Goal: Information Seeking & Learning: Learn about a topic

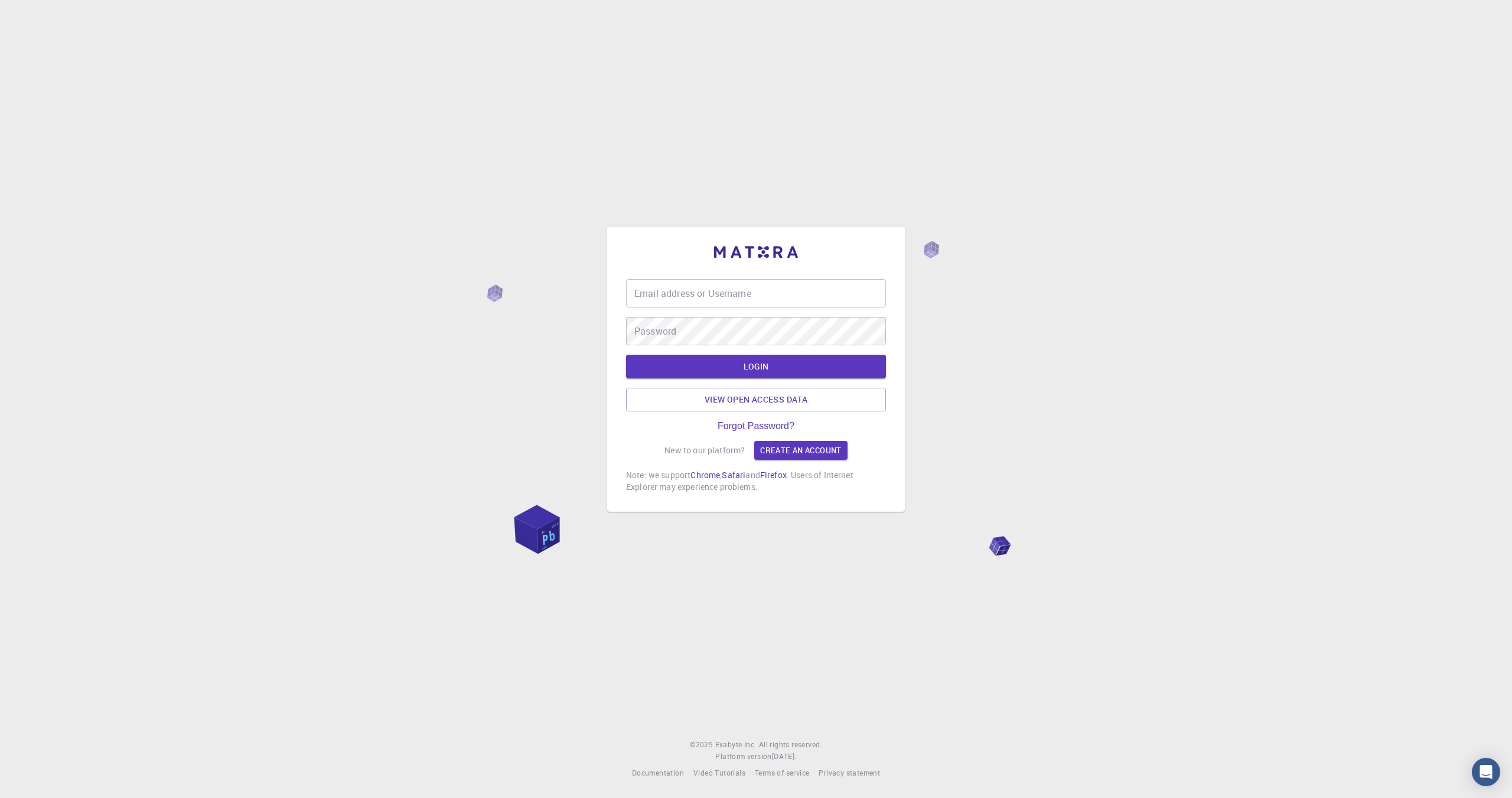
click at [791, 298] on input "Email address or Username" at bounding box center [756, 294] width 260 height 28
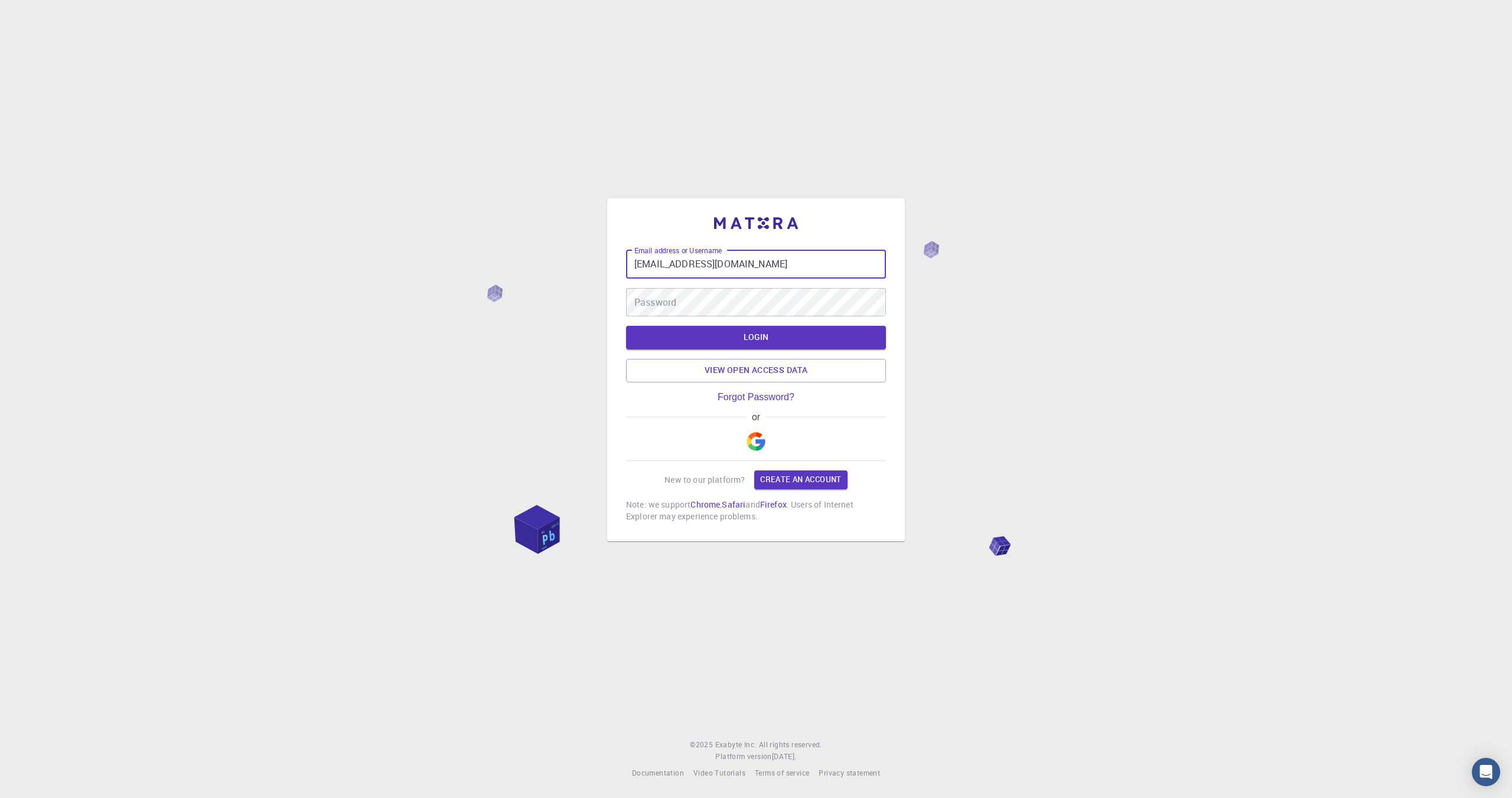
type input "[EMAIL_ADDRESS][DOMAIN_NAME]"
click at [626, 326] on button "LOGIN" at bounding box center [756, 337] width 260 height 23
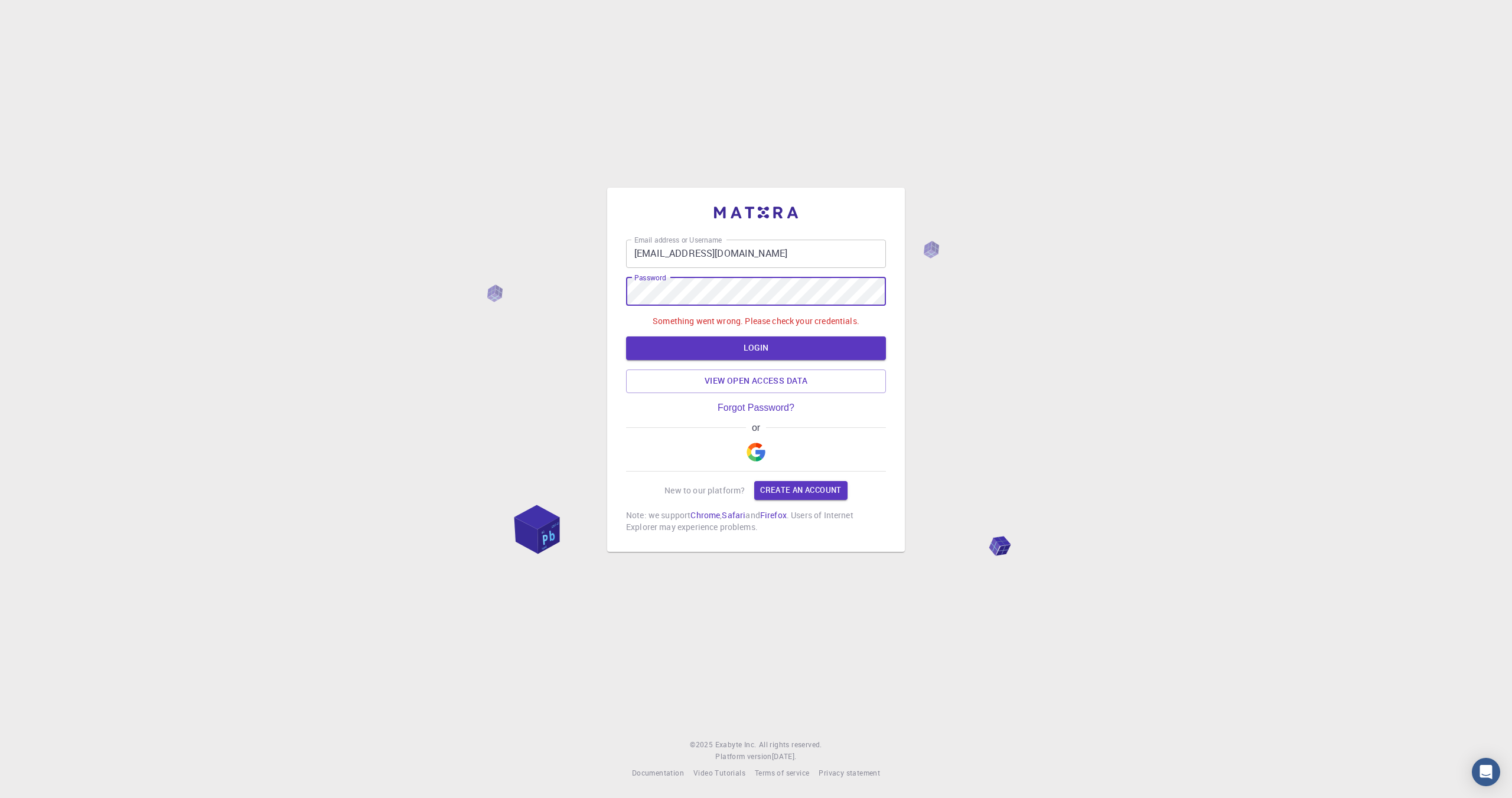
click at [763, 452] on img "button" at bounding box center [756, 452] width 19 height 19
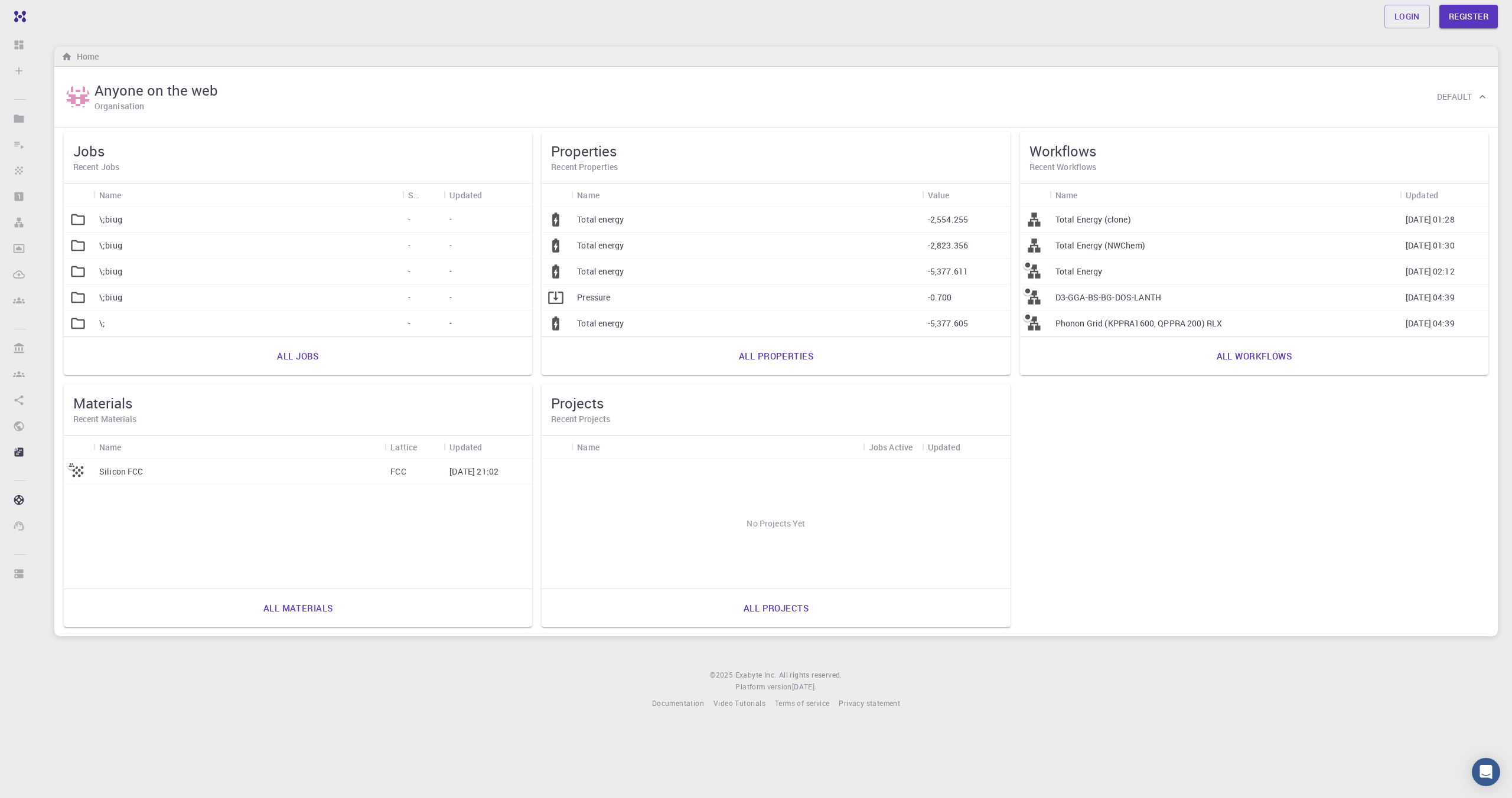
click at [222, 464] on div "Silicon FCC" at bounding box center [239, 471] width 291 height 26
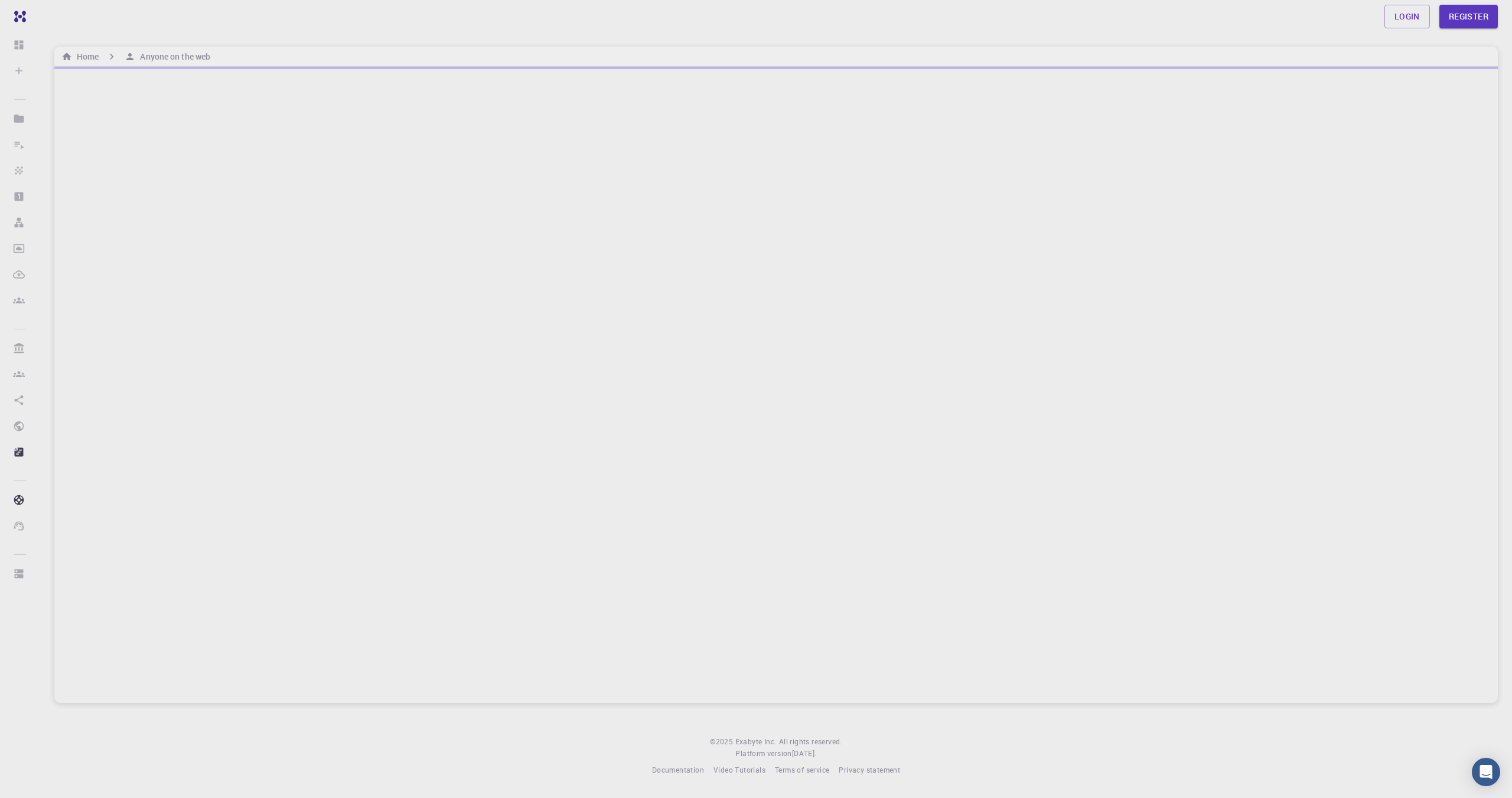
click at [222, 464] on div at bounding box center [776, 385] width 1443 height 637
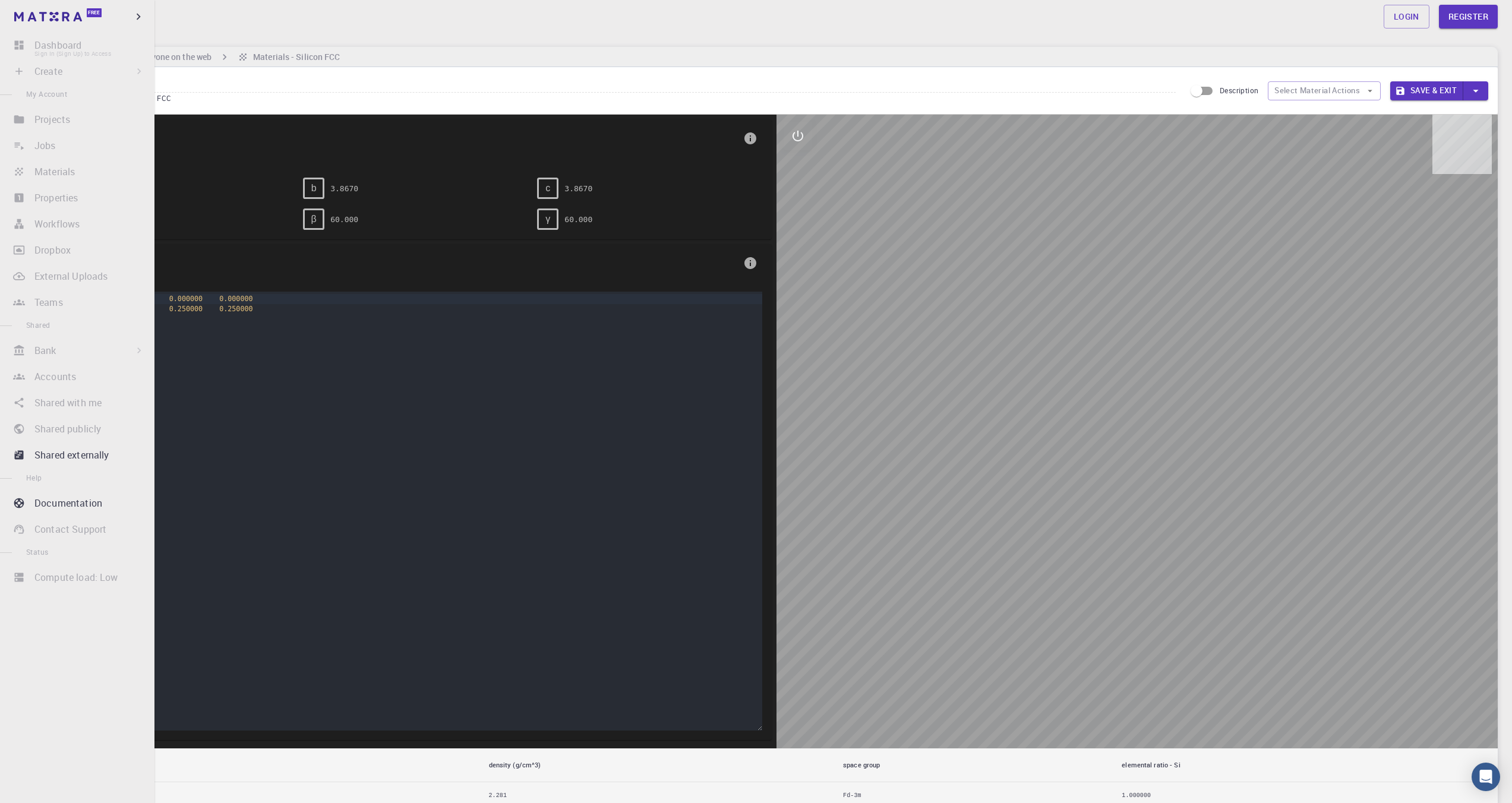
click at [60, 52] on li "Dashboard Sign In (Sign Up) to Access" at bounding box center [77, 45] width 154 height 23
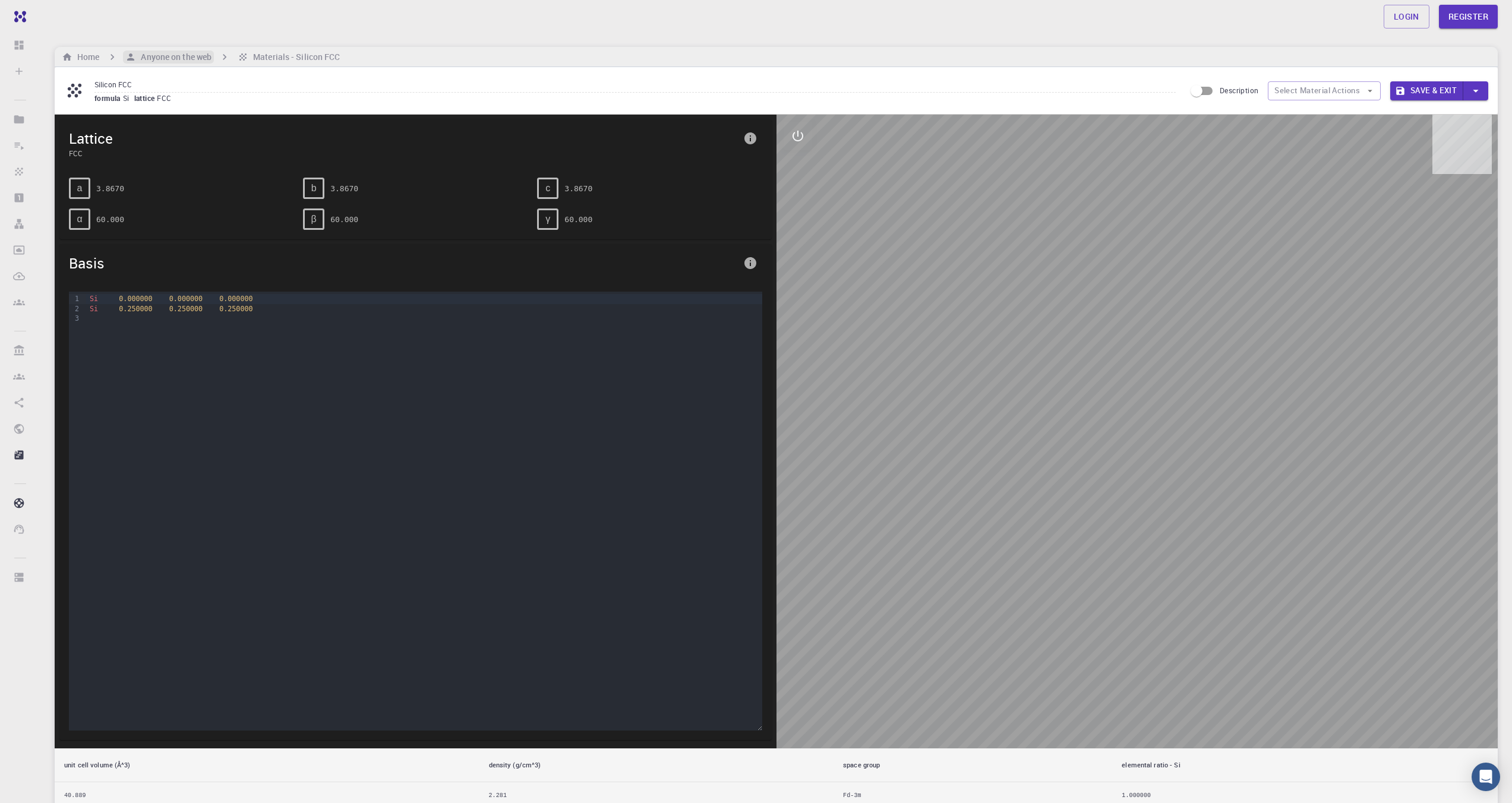
click at [169, 51] on h6 "Anyone on the web" at bounding box center [174, 56] width 75 height 13
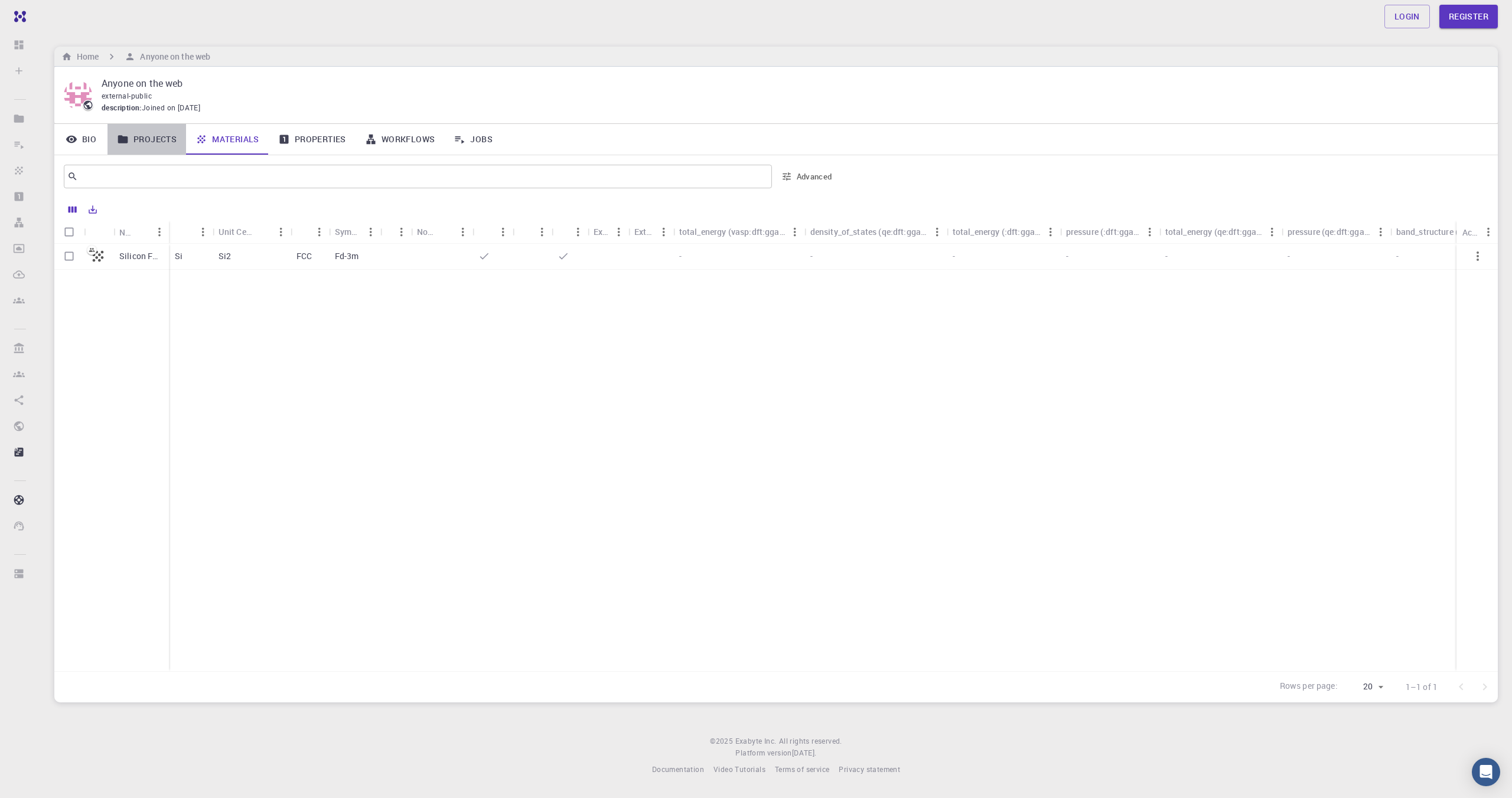
click at [160, 133] on link "Projects" at bounding box center [147, 139] width 79 height 31
click at [99, 141] on link "Bio" at bounding box center [81, 139] width 53 height 31
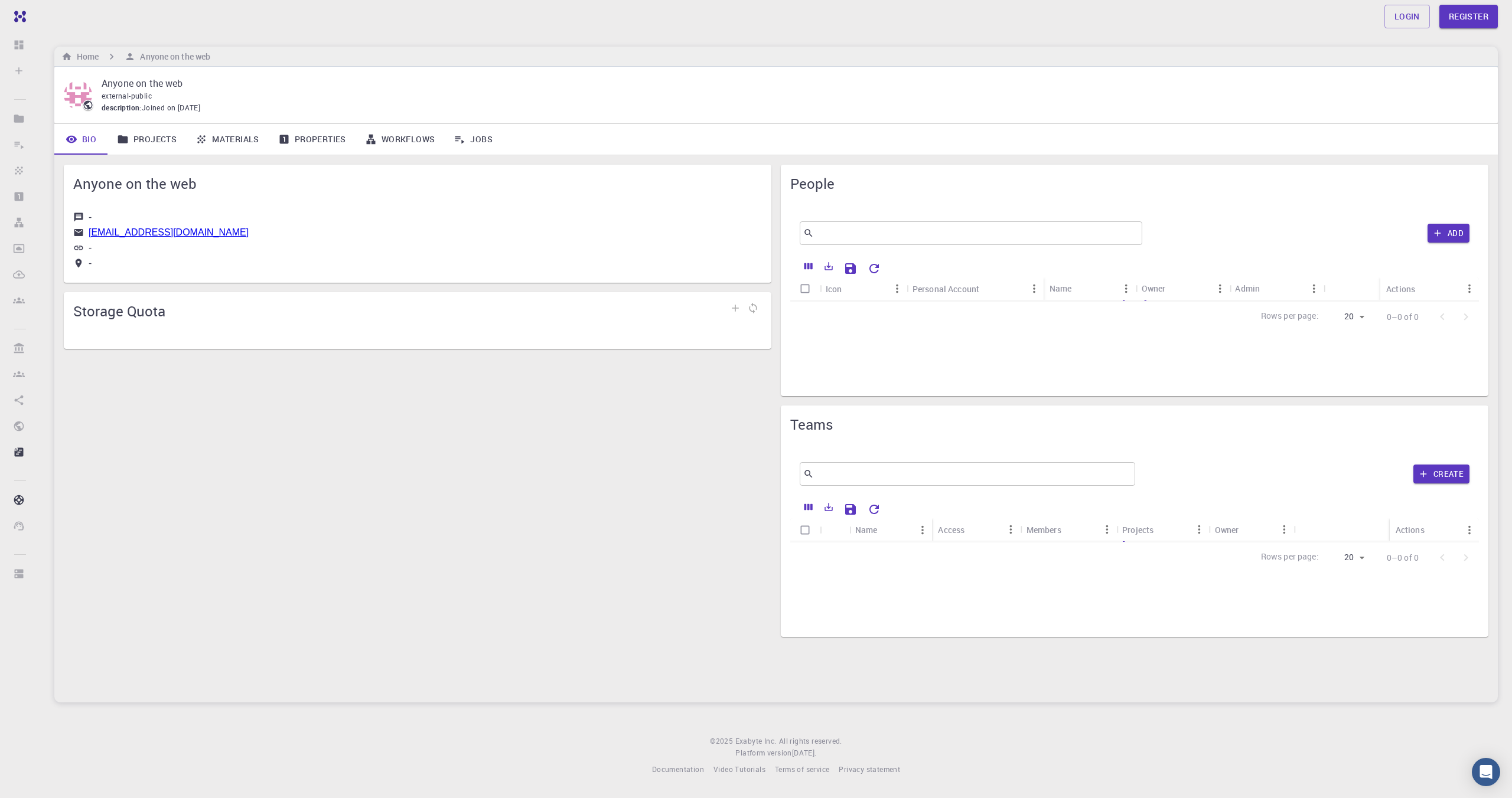
click at [380, 134] on link "Workflows" at bounding box center [401, 139] width 89 height 31
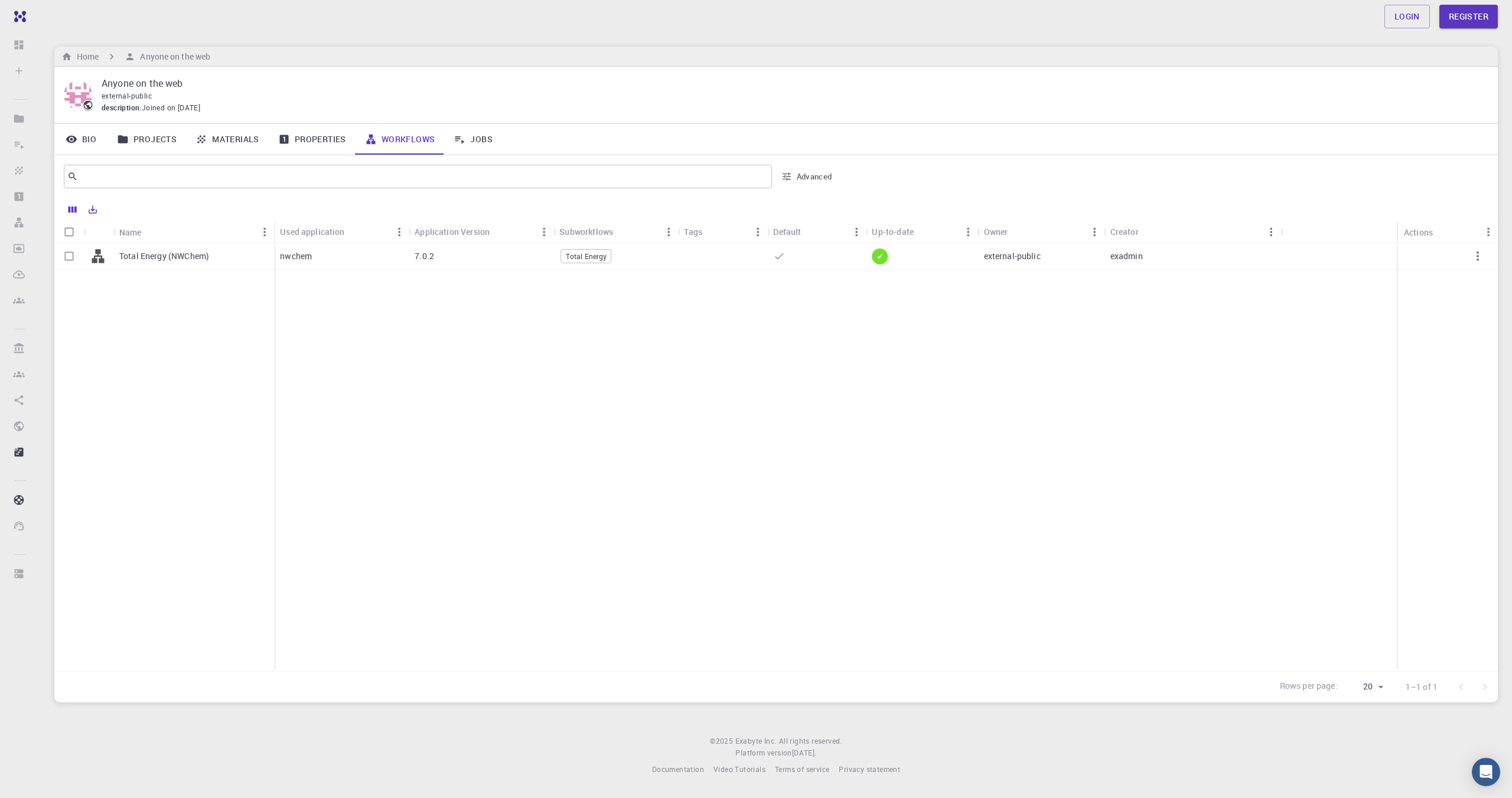
click at [144, 261] on p "Total Energy (NWChem)" at bounding box center [164, 256] width 89 height 12
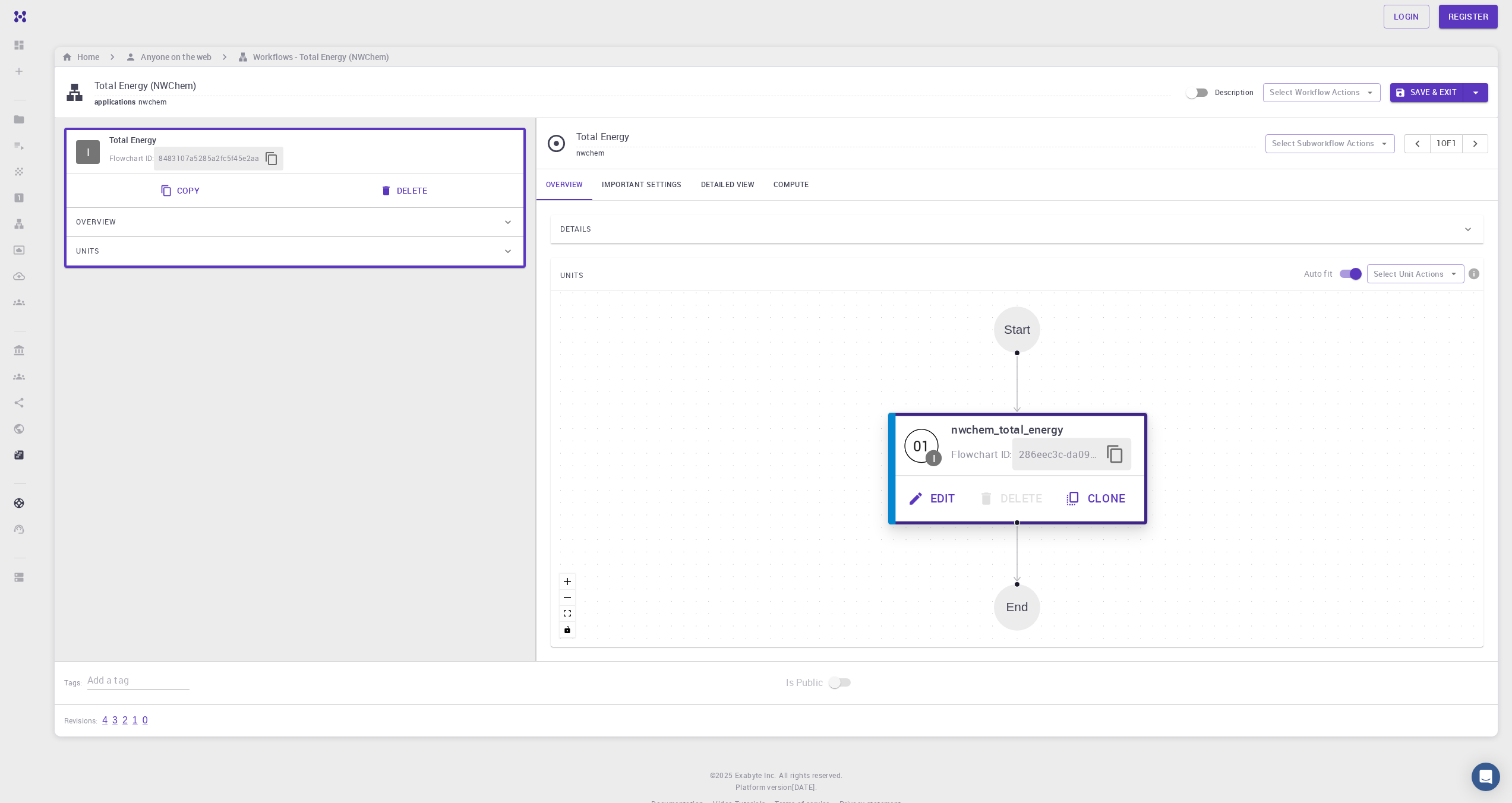
click at [1008, 451] on span "Flowchart ID:" at bounding box center [982, 454] width 61 height 13
click at [1008, 451] on span "Flowchart ID:" at bounding box center [981, 453] width 62 height 13
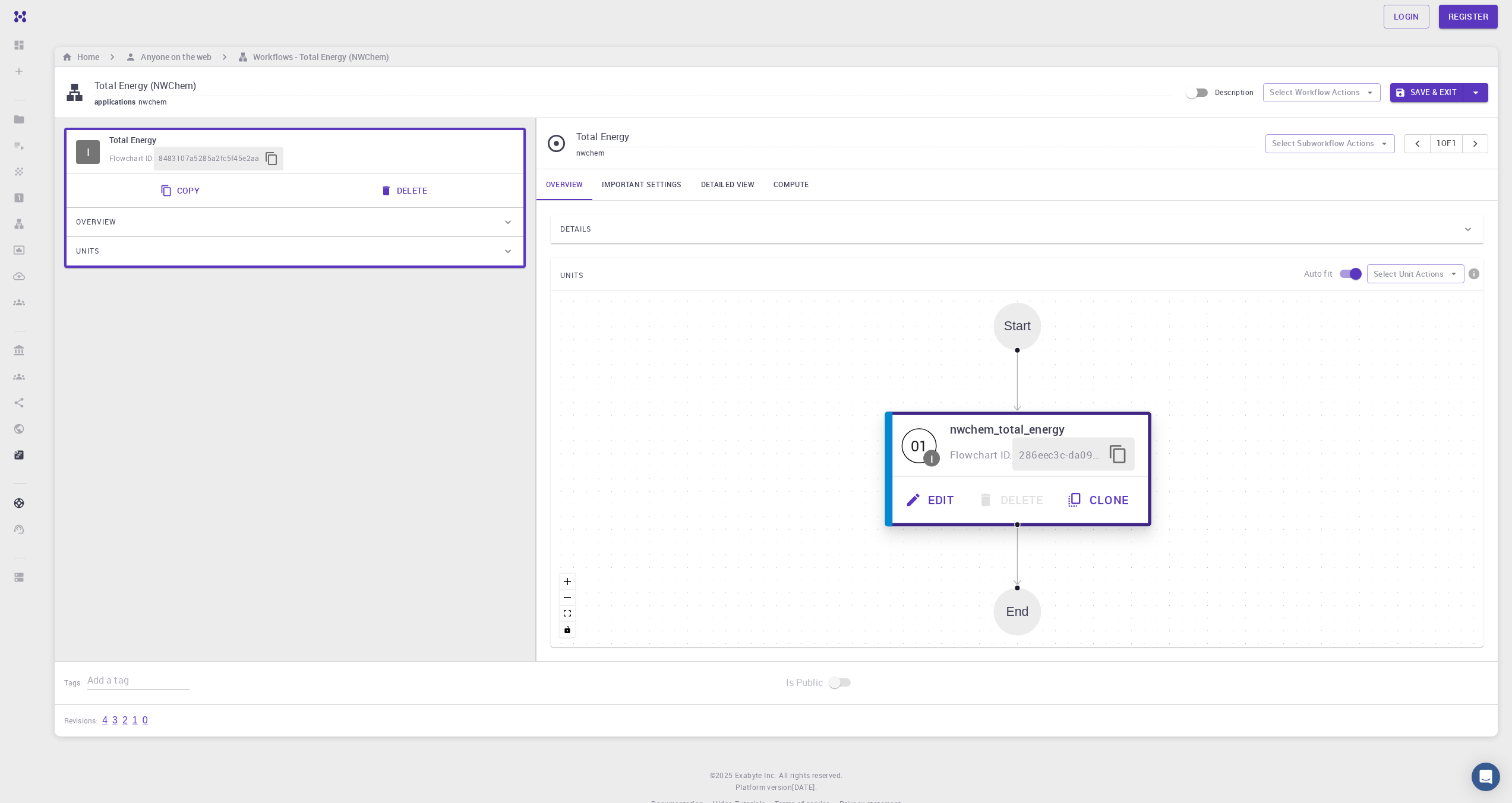
click at [918, 500] on icon "button" at bounding box center [913, 500] width 17 height 17
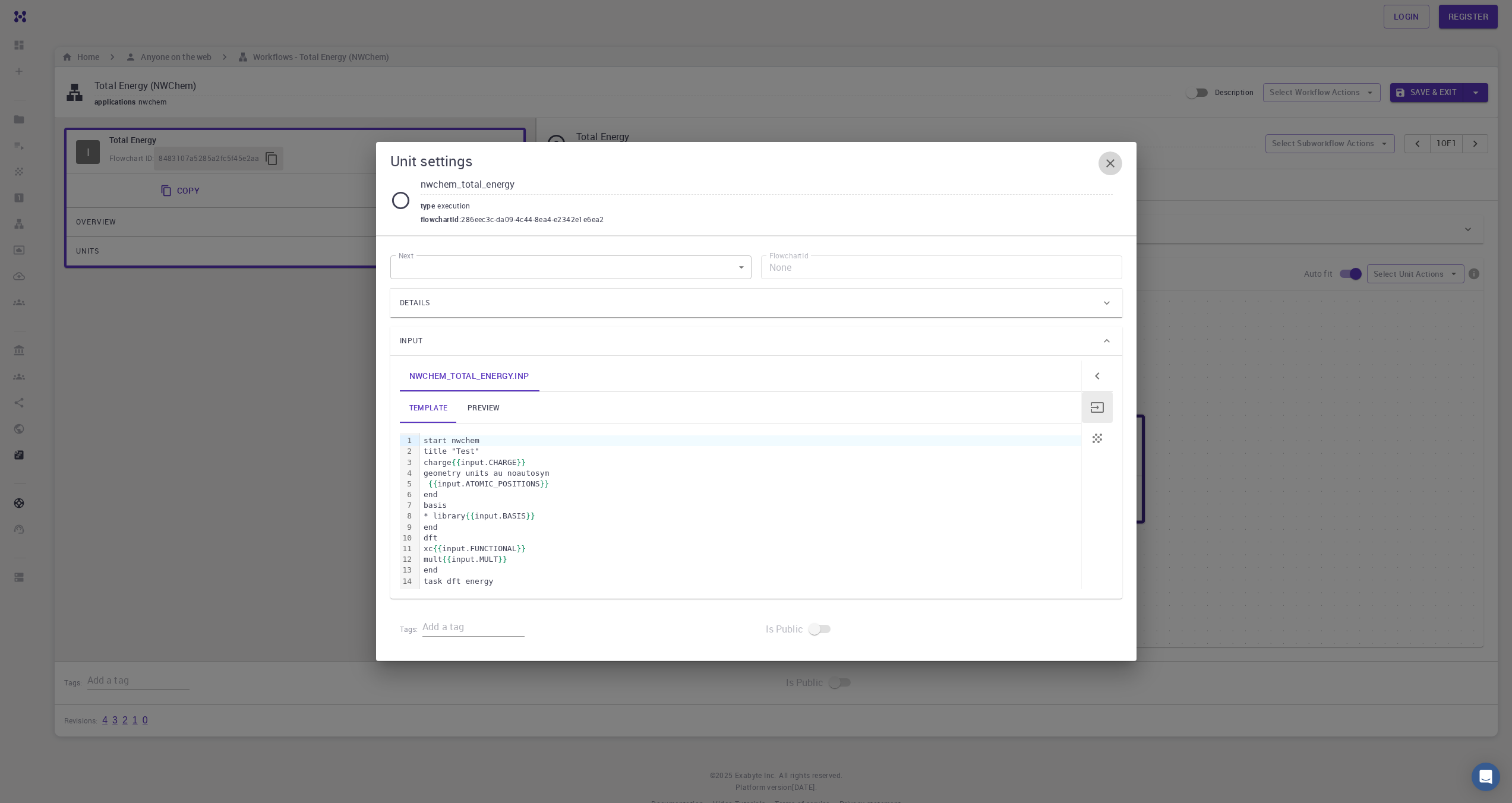
click at [1111, 171] on button "button" at bounding box center [1110, 163] width 23 height 23
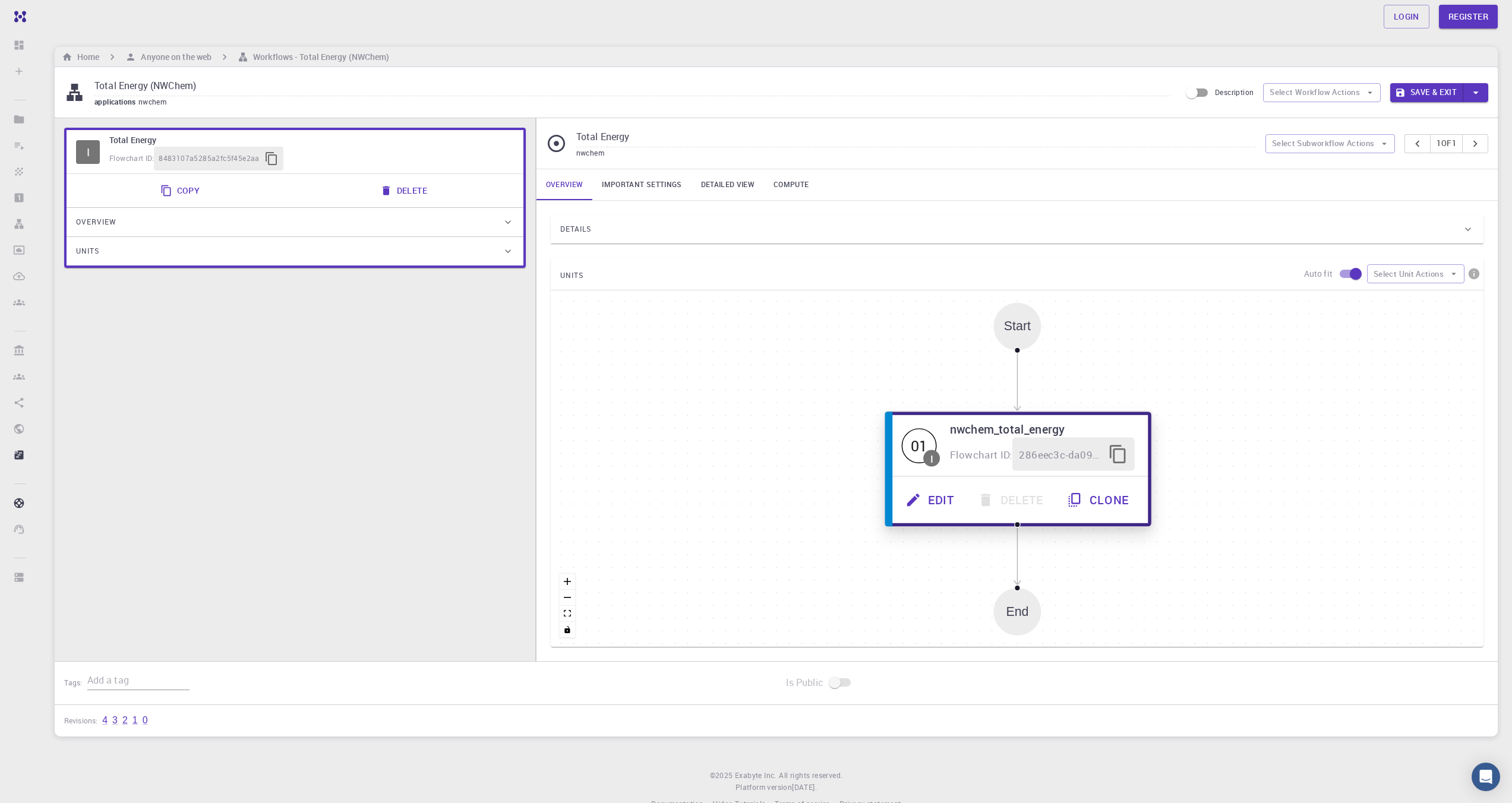
click at [941, 503] on button "Edit" at bounding box center [930, 500] width 72 height 34
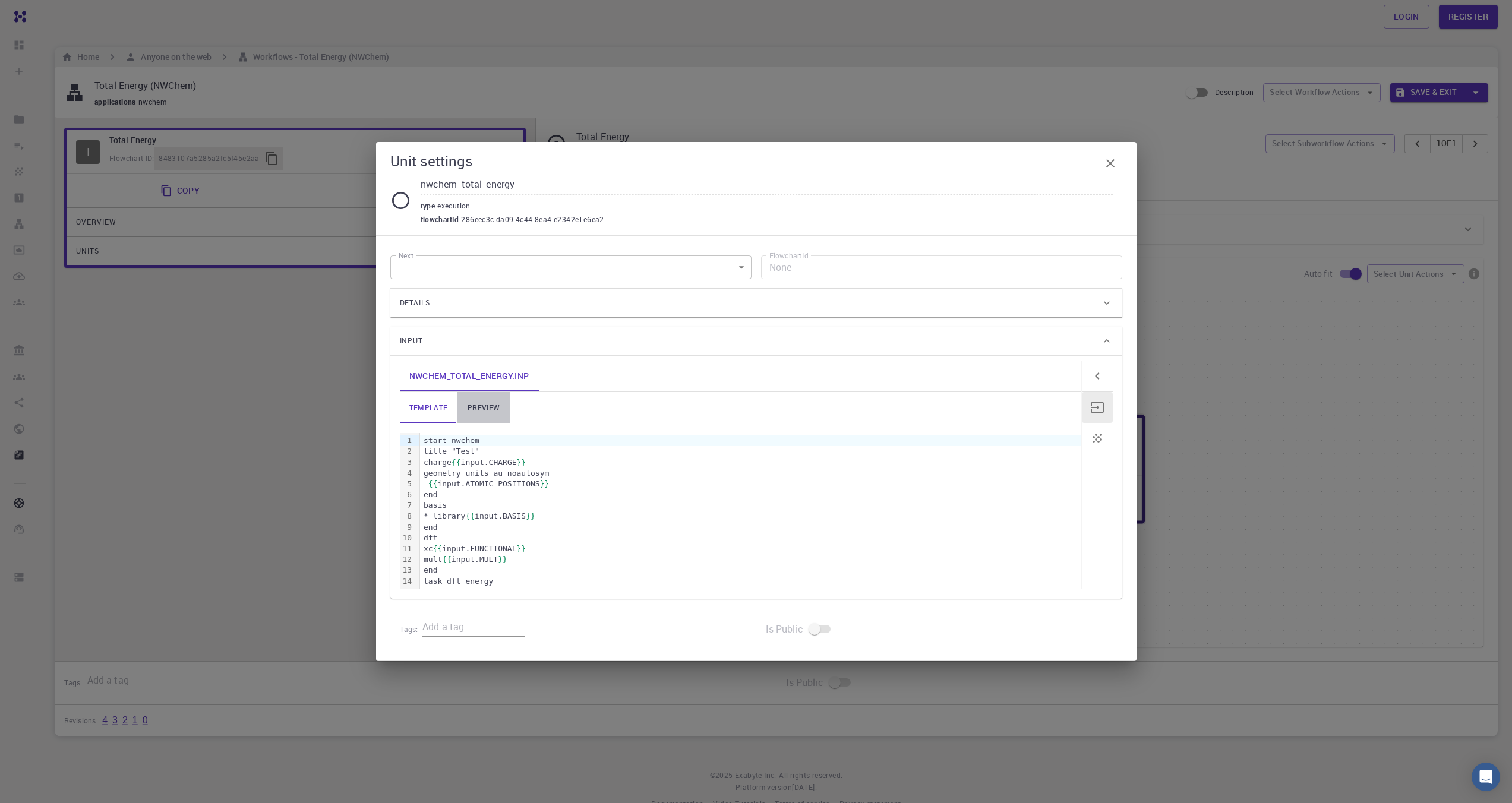
click at [472, 398] on link "preview" at bounding box center [483, 408] width 54 height 31
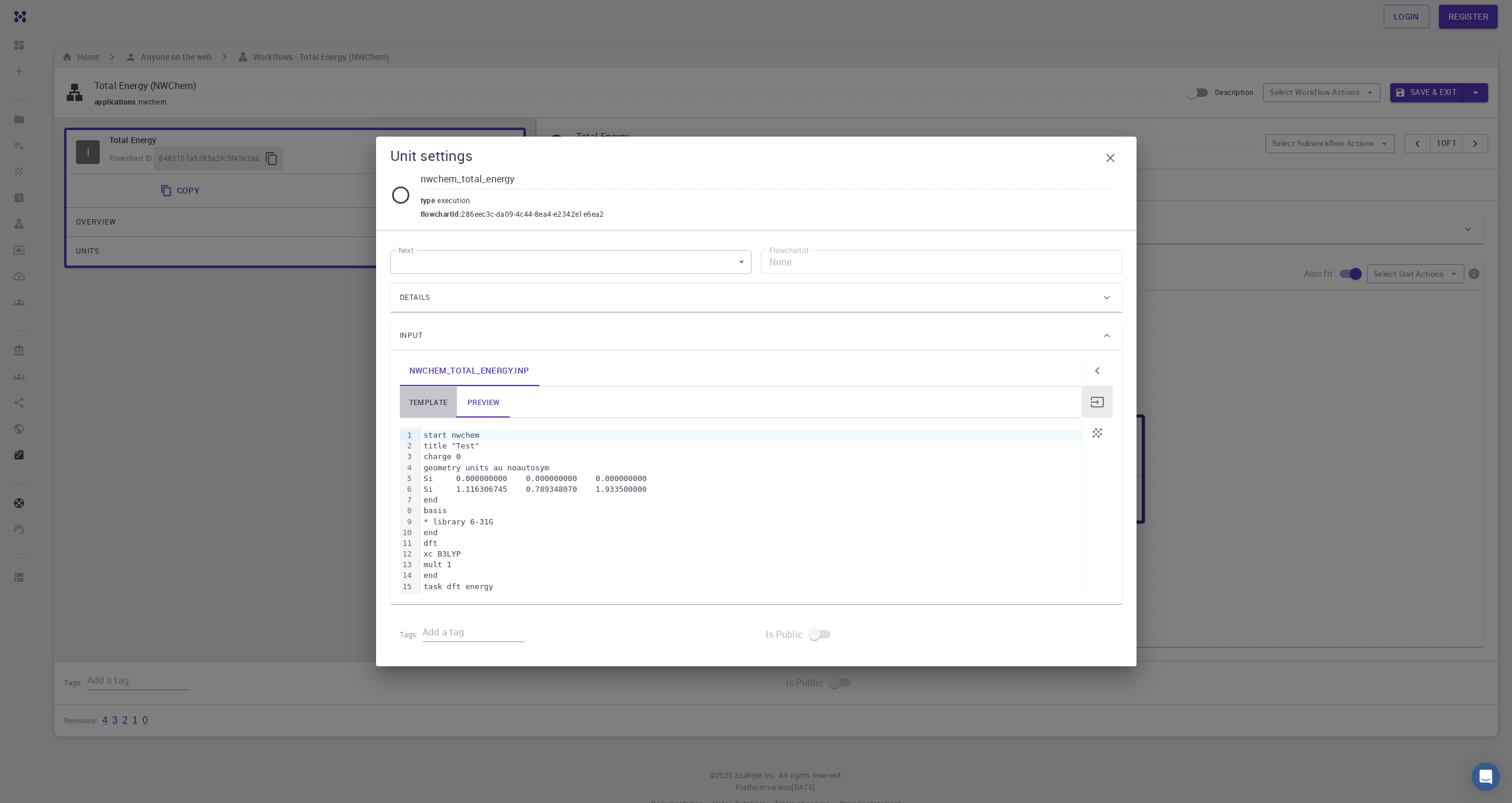
click at [435, 401] on link "template" at bounding box center [428, 402] width 58 height 31
